Goal: Task Accomplishment & Management: Manage account settings

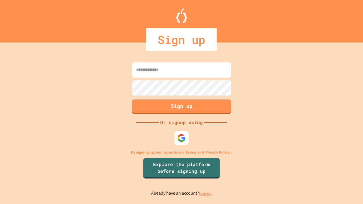
click at [206, 194] on link "Log in." at bounding box center [205, 194] width 13 height 6
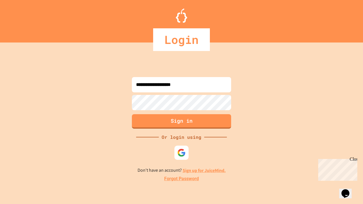
type input "**********"
